Goal: Contribute content: Contribute content

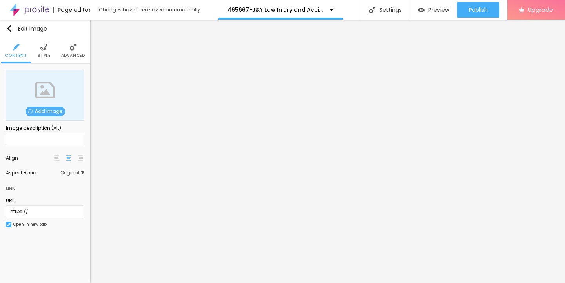
click at [42, 113] on span "Add image" at bounding box center [45, 112] width 40 height 10
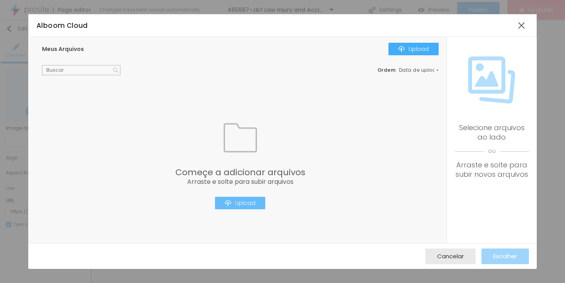
click at [240, 201] on div "Upload" at bounding box center [240, 203] width 31 height 6
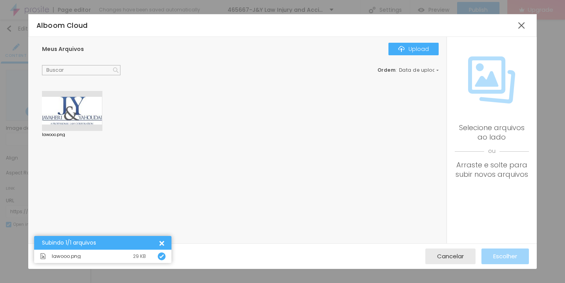
click at [77, 112] on div at bounding box center [72, 111] width 60 height 40
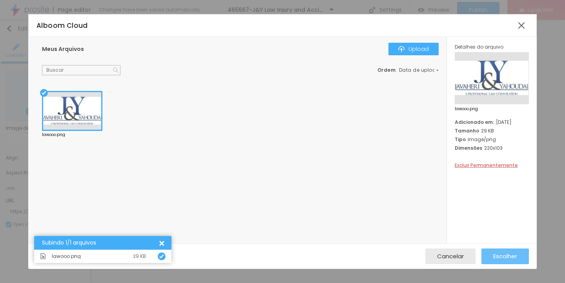
click at [508, 257] on span "Escolher" at bounding box center [505, 256] width 24 height 7
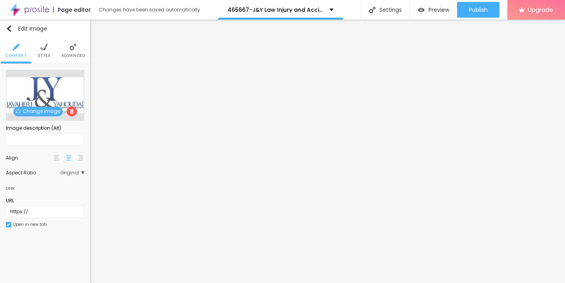
click at [42, 44] on img at bounding box center [43, 47] width 7 height 7
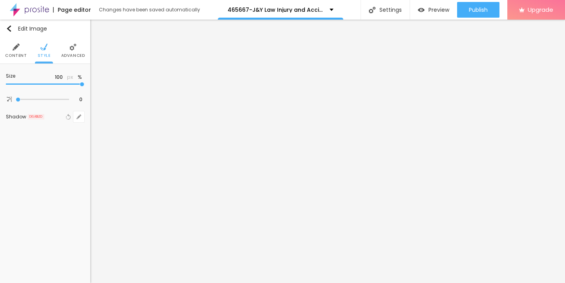
type input "95"
type input "85"
type input "60"
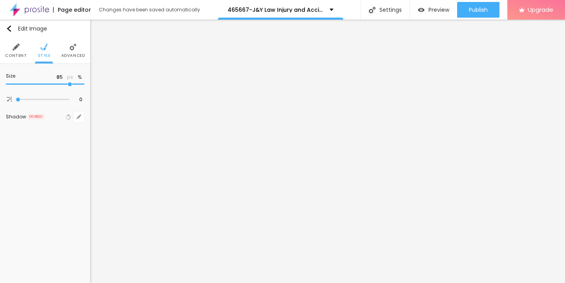
type input "60"
type input "45"
type input "35"
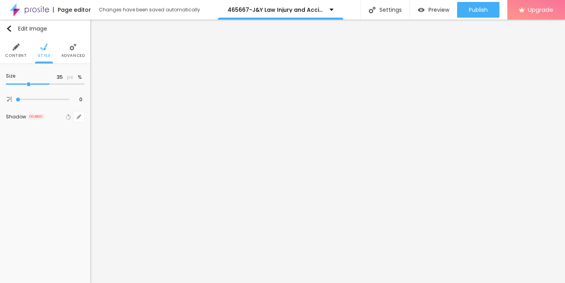
type input "30"
type input "20"
type input "15"
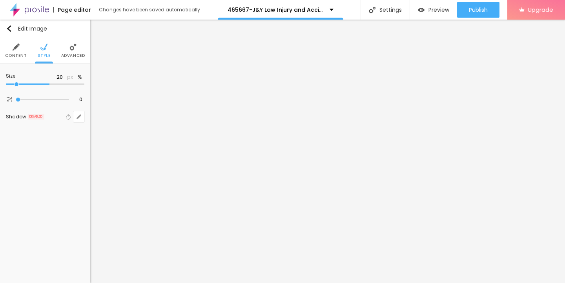
type input "15"
type input "10"
drag, startPoint x: 82, startPoint y: 84, endPoint x: 2, endPoint y: 83, distance: 80.4
click at [2, 83] on div "Size 10 px % 0 Border radius Shadow DISABLED Reset to default" at bounding box center [45, 98] width 90 height 68
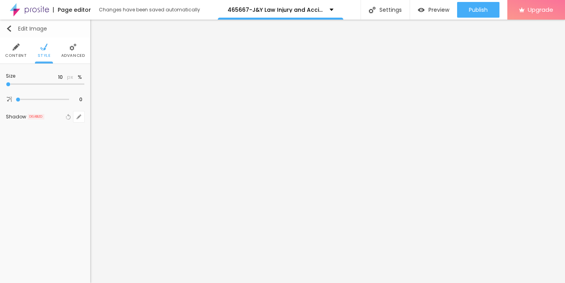
click at [9, 28] on img "button" at bounding box center [9, 28] width 6 height 6
click at [79, 76] on button "button" at bounding box center [78, 79] width 11 height 11
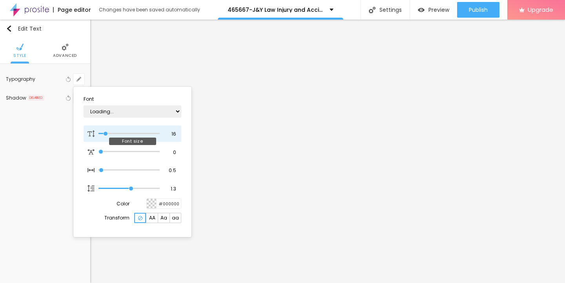
type input "1"
type input "16"
type input "1"
type input "17"
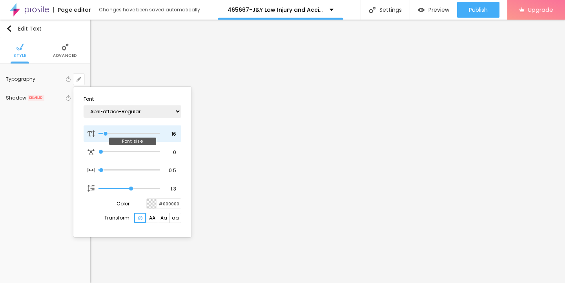
type input "1"
type input "18"
type input "1"
type input "19"
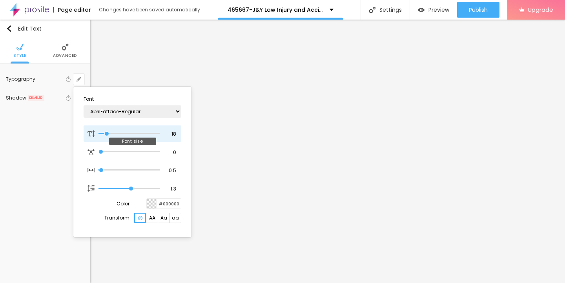
type input "19"
type input "1"
type input "20"
type input "1"
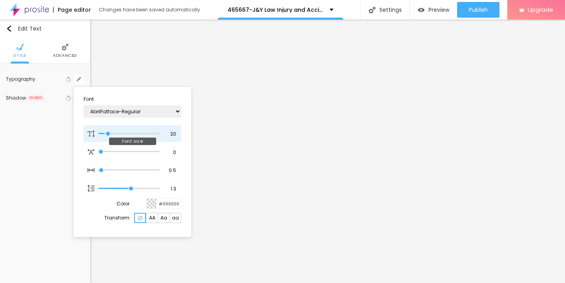
type input "21"
type input "1"
type input "22"
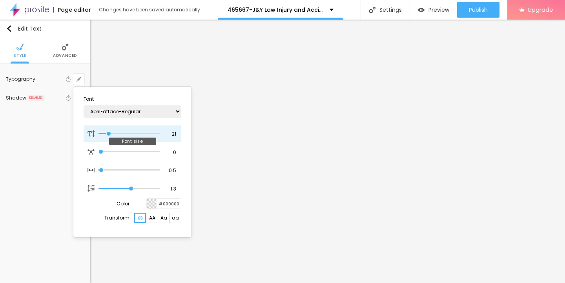
type input "1"
type input "23"
type input "1"
type input "24"
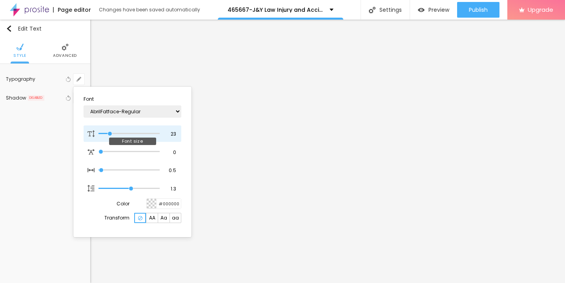
type input "24"
type input "1"
type input "25"
type input "1"
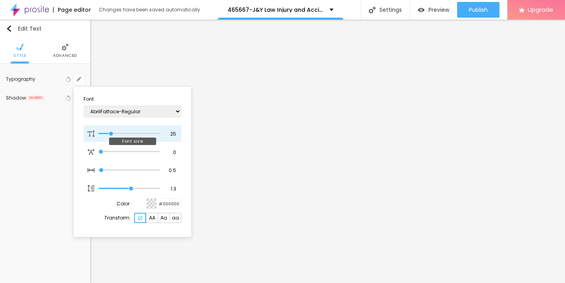
drag, startPoint x: 106, startPoint y: 132, endPoint x: 111, endPoint y: 132, distance: 5.9
type input "25"
click at [111, 132] on input "range" at bounding box center [128, 134] width 61 height 4
click at [223, 171] on div at bounding box center [282, 141] width 565 height 283
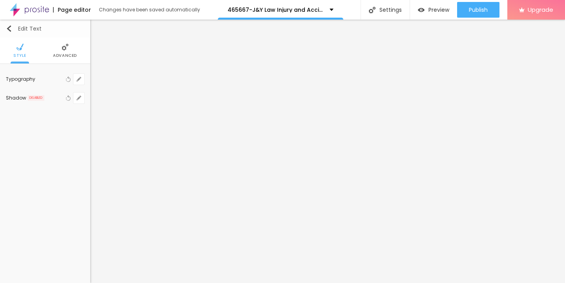
click at [9, 26] on img "button" at bounding box center [9, 28] width 6 height 6
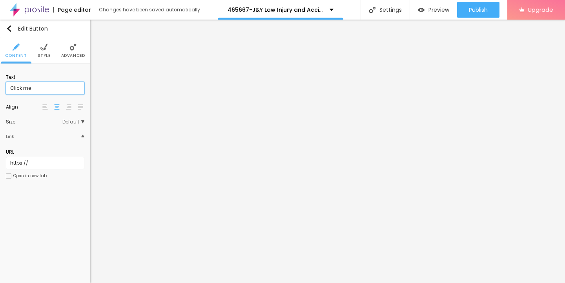
drag, startPoint x: 51, startPoint y: 89, endPoint x: 0, endPoint y: 88, distance: 51.4
click at [0, 88] on div "Text Click me Align Size Default Small Default Big Link URL https:// Open in ne…" at bounding box center [45, 129] width 90 height 130
paste input "→ VIEW DOCUMENT HERE"
type input "→ VIEW DOCUMENT HERE"
click at [42, 163] on input "https://" at bounding box center [45, 163] width 78 height 13
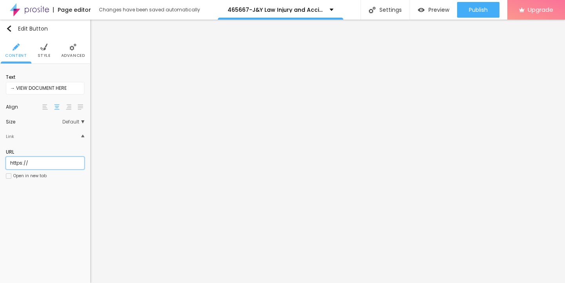
drag, startPoint x: 42, startPoint y: 163, endPoint x: 4, endPoint y: 163, distance: 38.8
click at [4, 163] on div "Text → VIEW DOCUMENT HERE Align Size Default Small Default Big Link URL https:/…" at bounding box center [45, 129] width 90 height 130
paste input "[DOMAIN_NAME]"
type input "[URL][DOMAIN_NAME]"
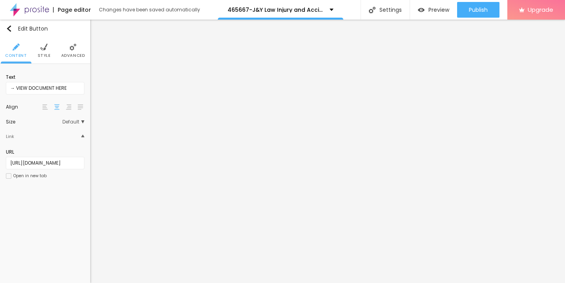
click at [40, 52] on li "Style" at bounding box center [44, 51] width 13 height 26
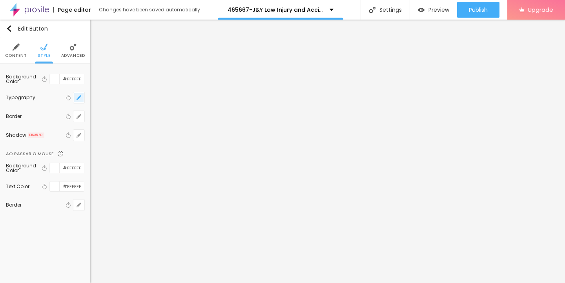
click at [79, 99] on icon "button" at bounding box center [78, 97] width 5 height 5
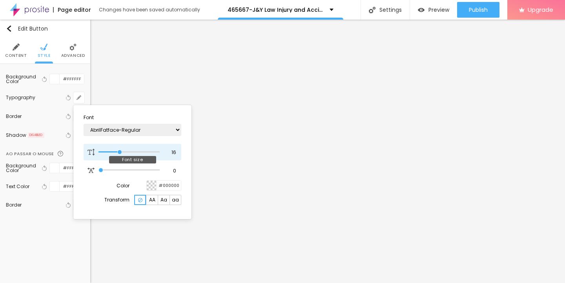
type input "17"
type input "18"
type input "19"
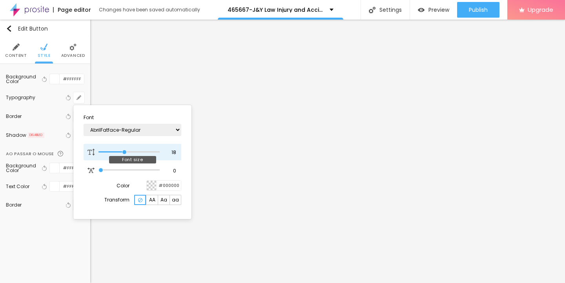
type input "19"
type input "20"
type input "21"
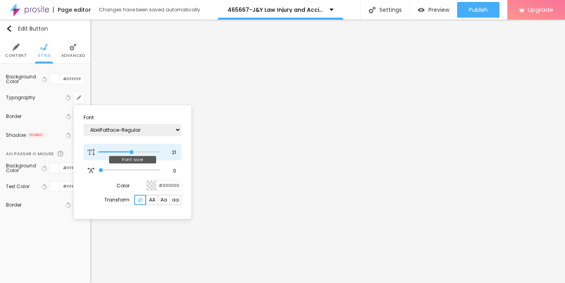
type input "22"
drag, startPoint x: 119, startPoint y: 151, endPoint x: 133, endPoint y: 151, distance: 13.7
type input "22"
click at [133, 151] on input "range" at bounding box center [128, 152] width 61 height 4
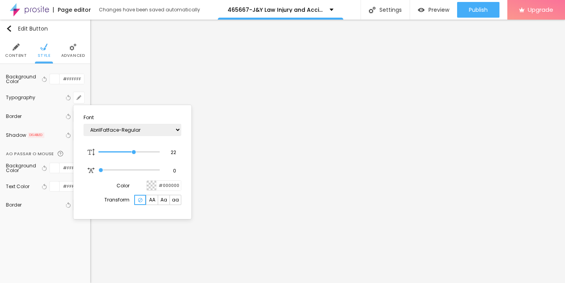
click at [251, 202] on div at bounding box center [282, 141] width 565 height 283
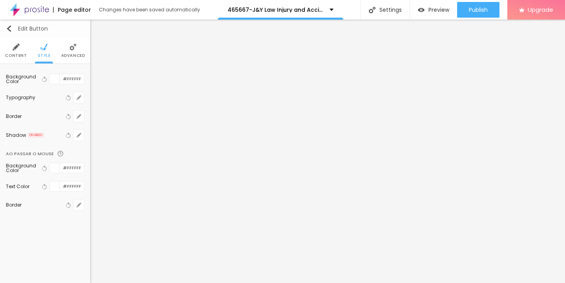
click at [12, 30] on img "button" at bounding box center [9, 28] width 6 height 6
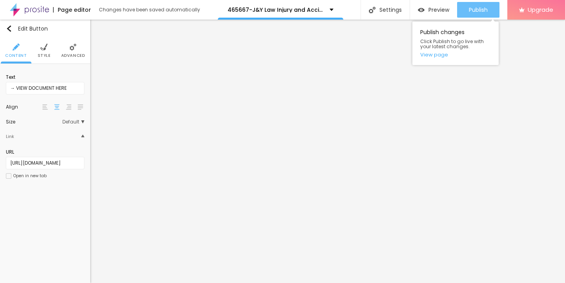
click at [476, 7] on span "Publish" at bounding box center [478, 10] width 19 height 6
